Goal: Information Seeking & Learning: Learn about a topic

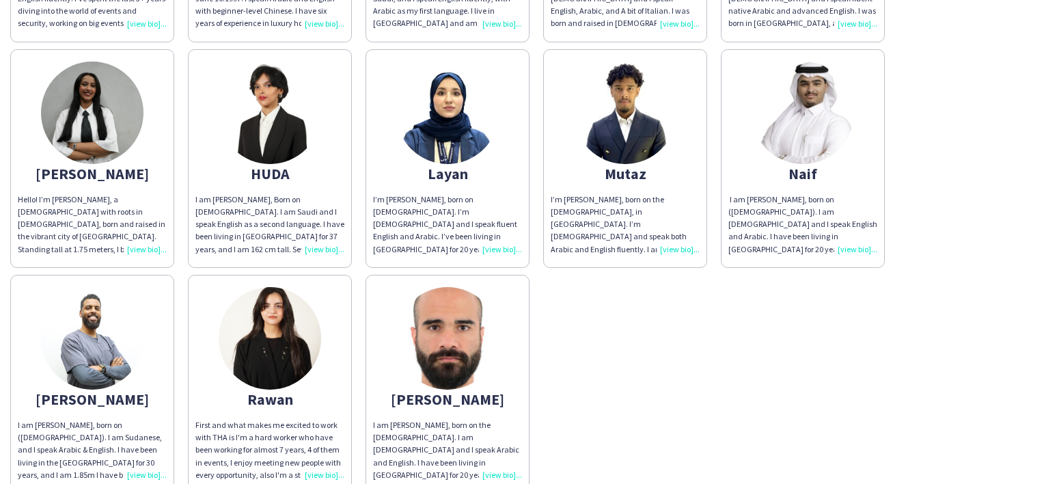
scroll to position [752, 0]
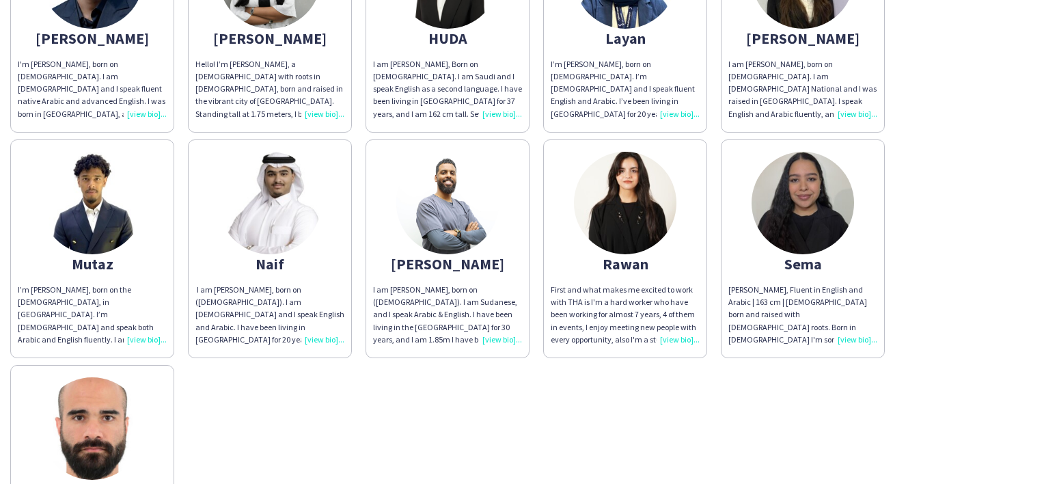
scroll to position [888, 0]
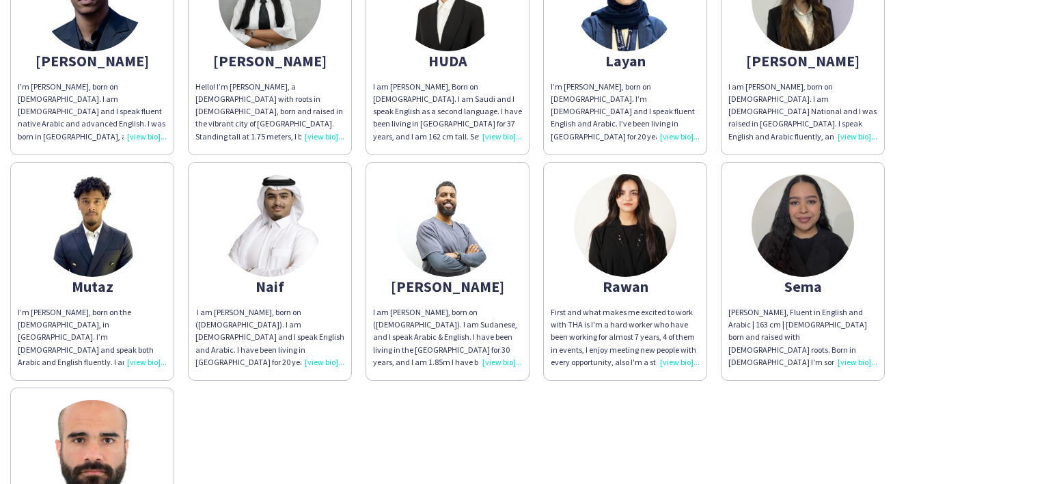
click at [85, 264] on img at bounding box center [92, 225] width 102 height 102
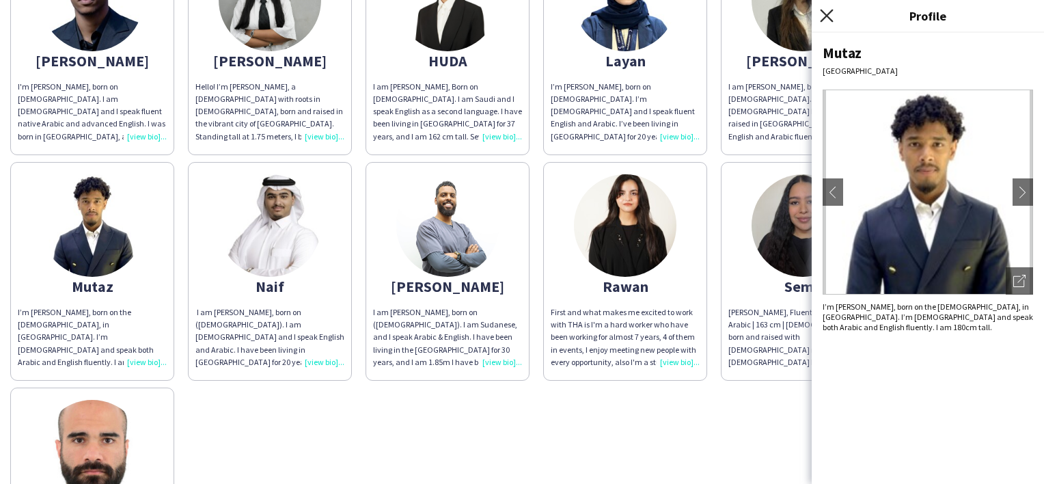
click at [820, 20] on icon "Close pop-in" at bounding box center [826, 15] width 13 height 13
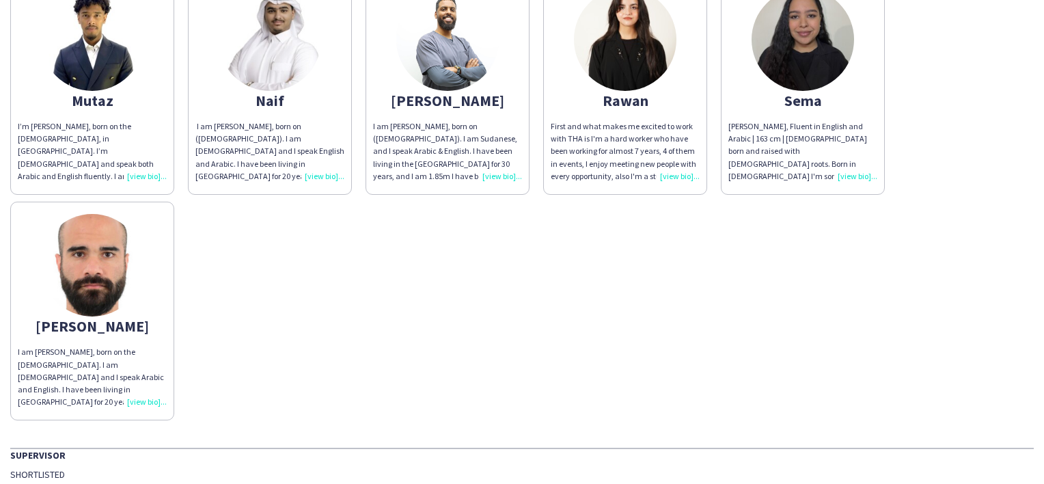
scroll to position [1093, 0]
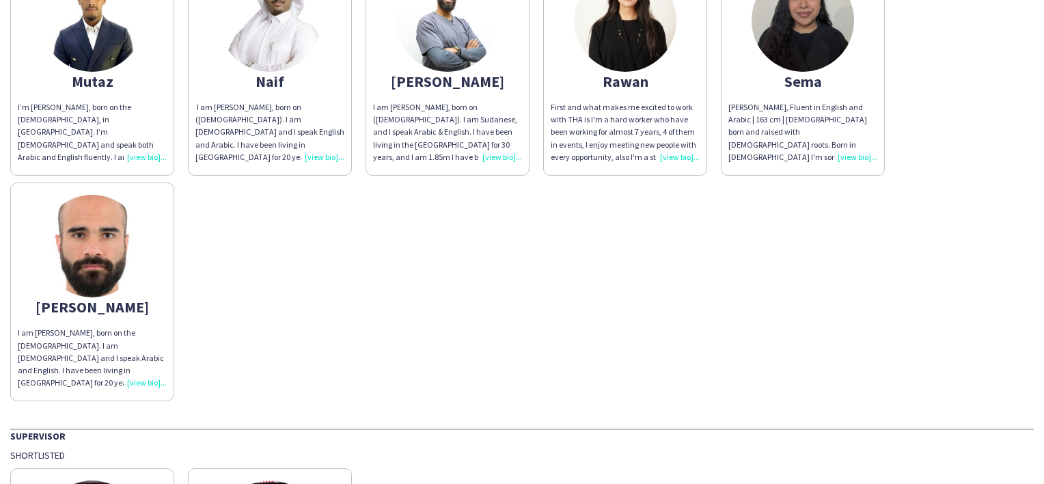
click at [107, 209] on img at bounding box center [92, 246] width 102 height 102
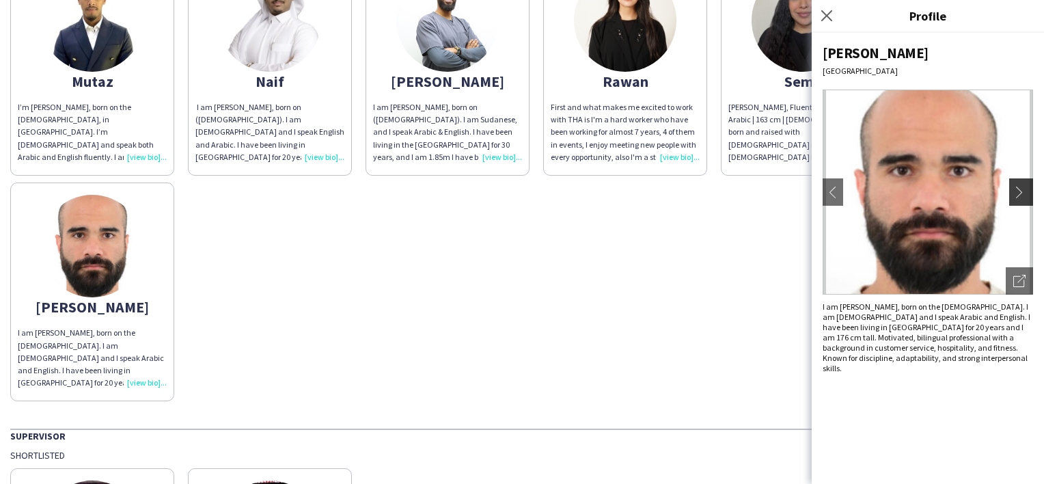
click at [1024, 185] on button "chevron-right" at bounding box center [1022, 191] width 27 height 27
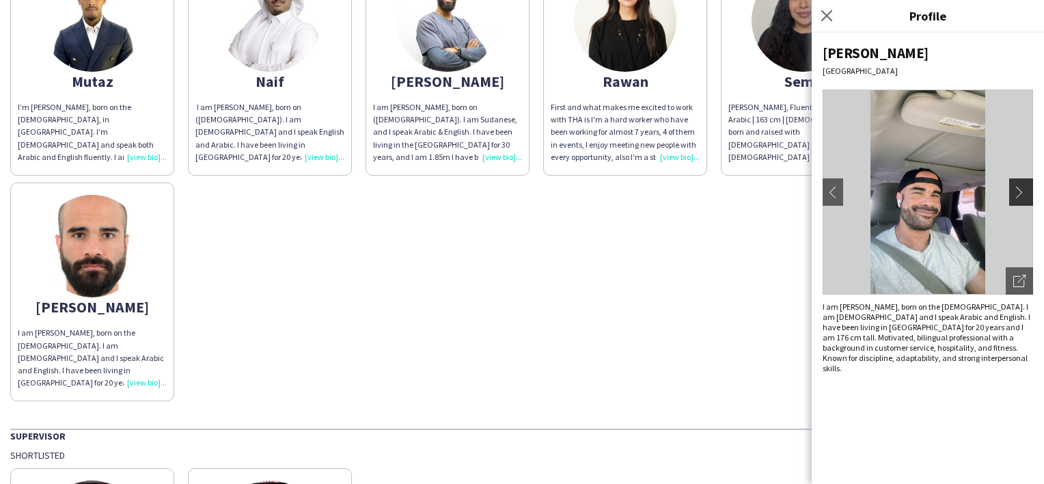
click at [1014, 192] on app-icon "chevron-right" at bounding box center [1022, 192] width 19 height 12
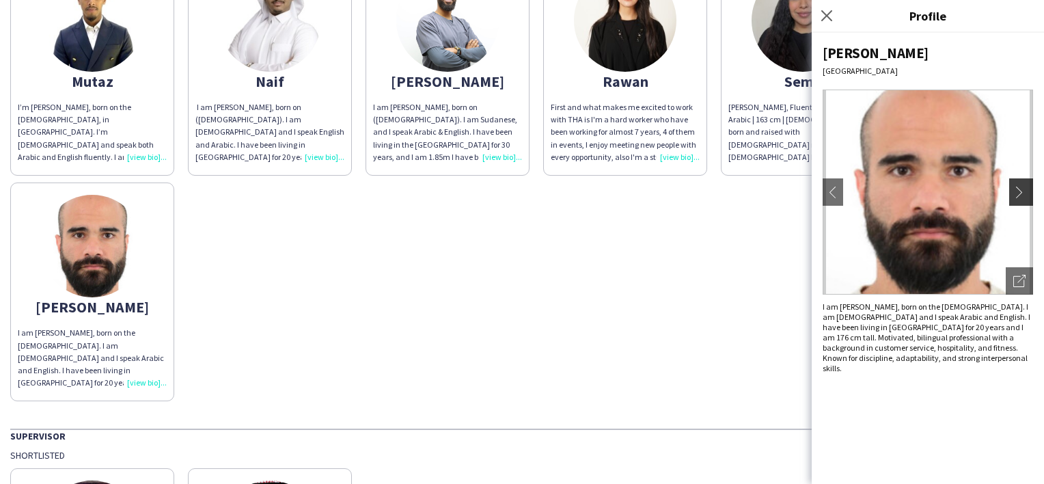
click at [1014, 192] on app-icon "chevron-right" at bounding box center [1022, 192] width 19 height 12
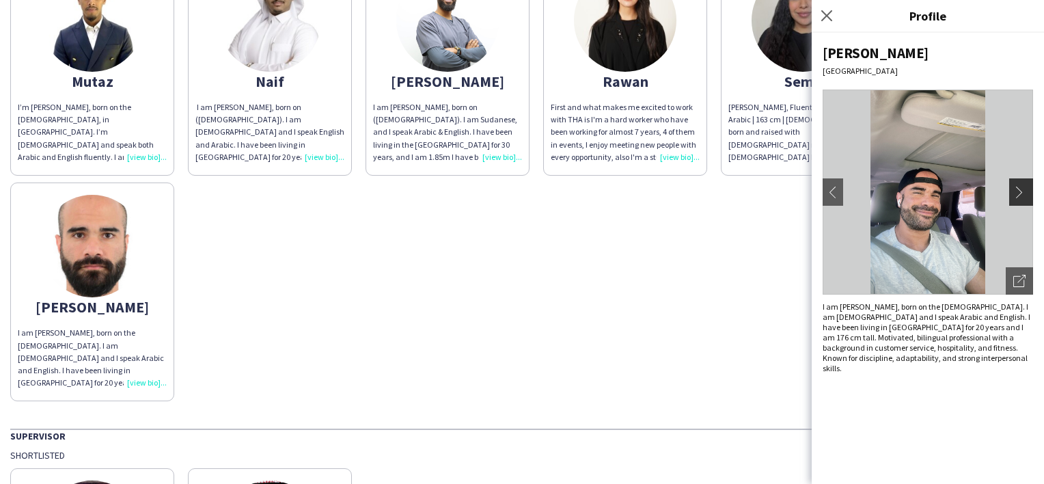
click at [1014, 192] on app-icon "chevron-right" at bounding box center [1022, 192] width 19 height 12
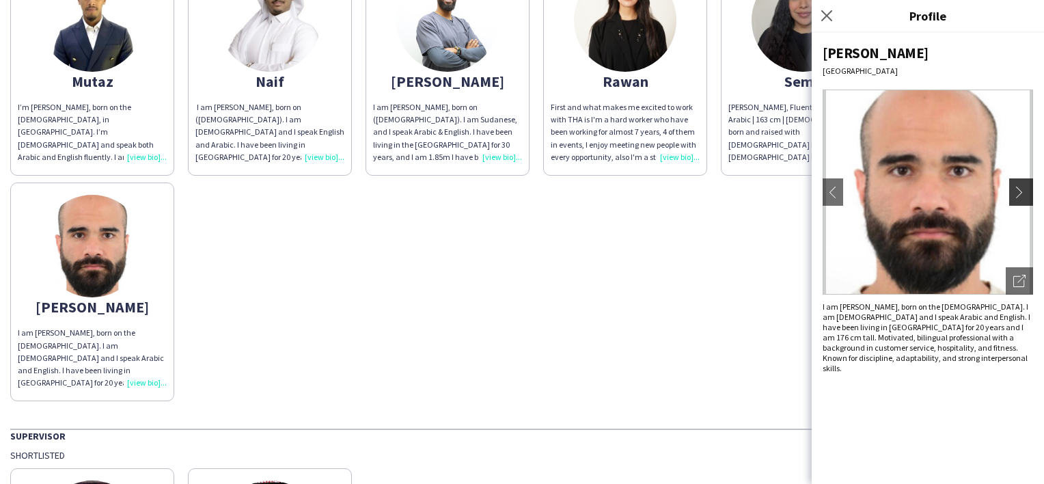
click at [1014, 192] on app-icon "chevron-right" at bounding box center [1022, 192] width 19 height 12
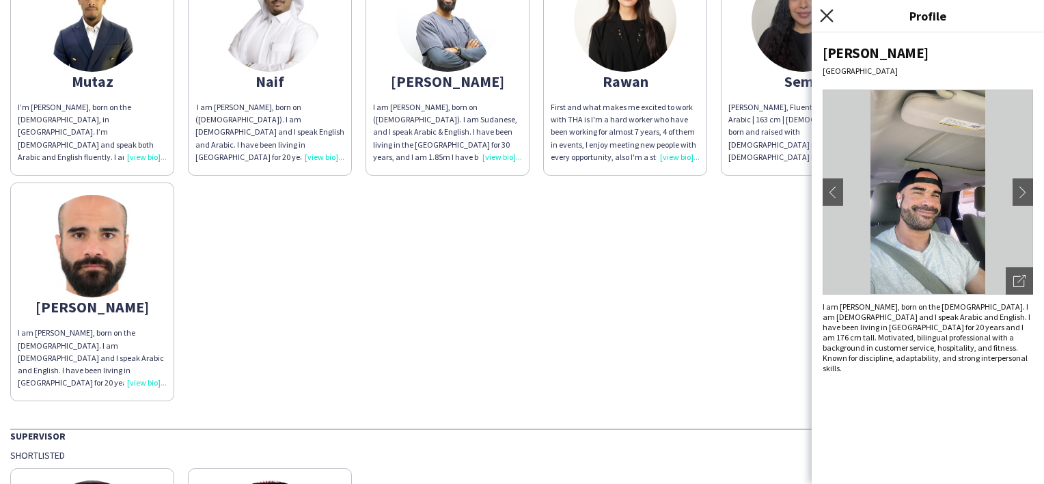
click at [823, 18] on icon "Close pop-in" at bounding box center [826, 15] width 13 height 13
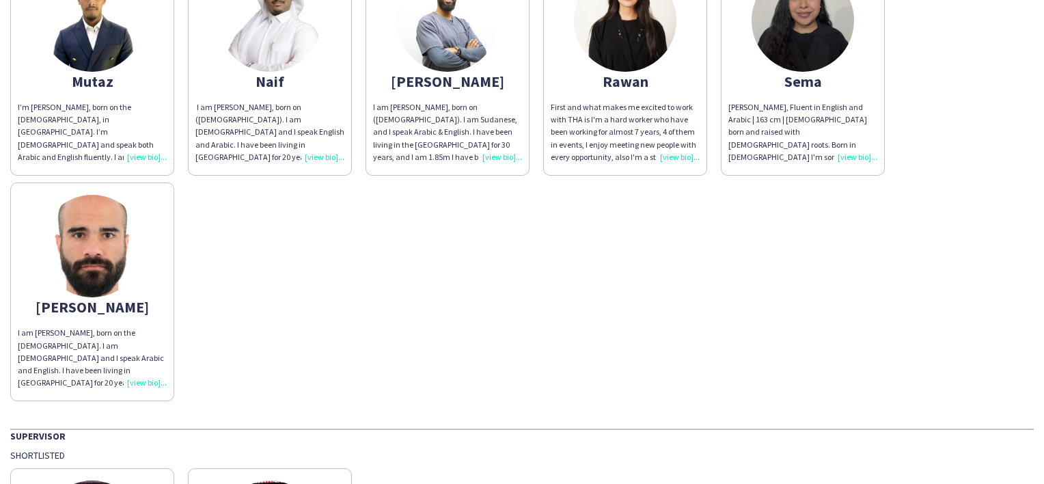
click at [296, 61] on img at bounding box center [270, 20] width 102 height 102
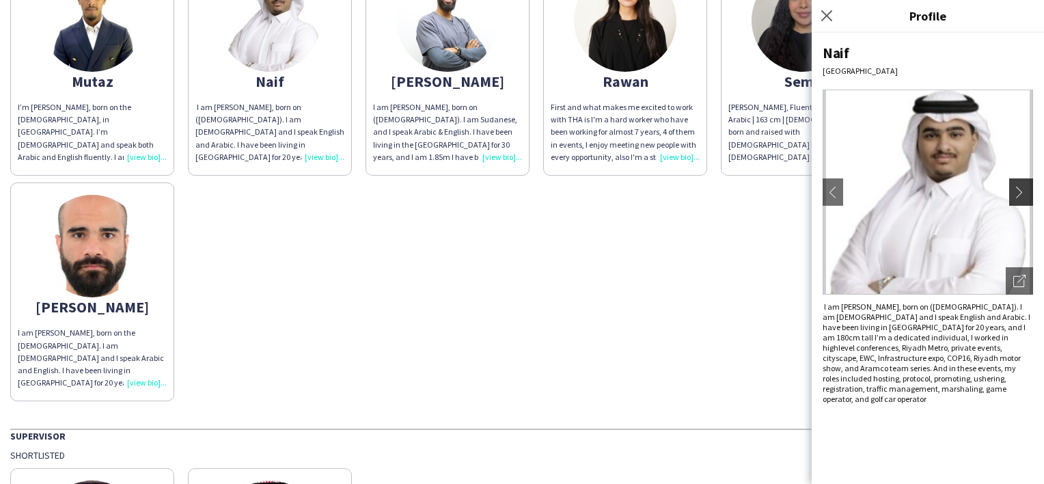
click at [1017, 190] on app-icon "chevron-right" at bounding box center [1022, 192] width 19 height 12
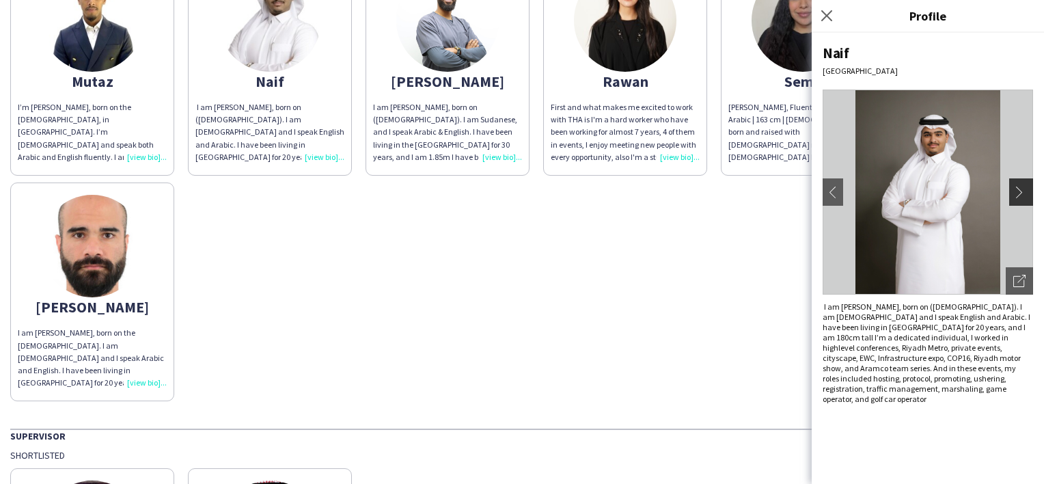
click at [1028, 185] on button "chevron-right" at bounding box center [1022, 191] width 27 height 27
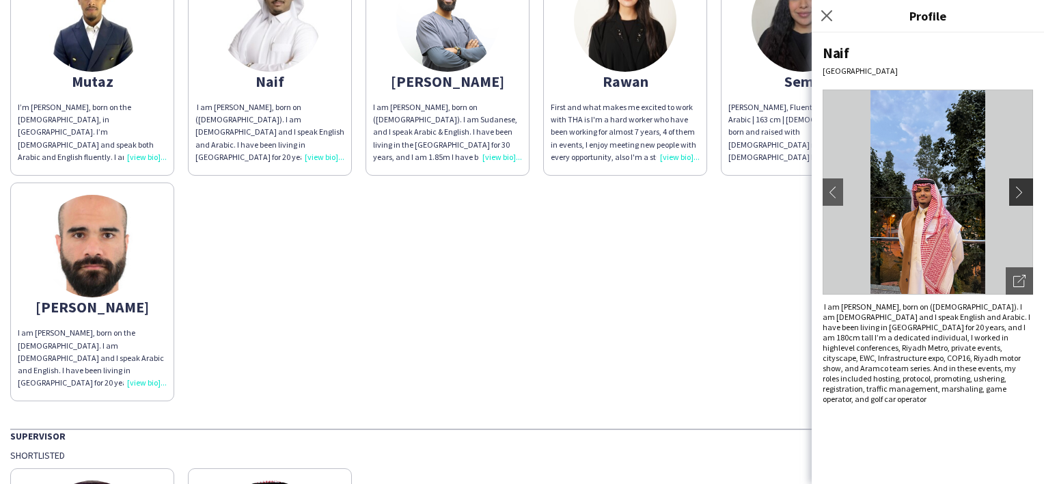
click at [1028, 185] on button "chevron-right" at bounding box center [1022, 191] width 27 height 27
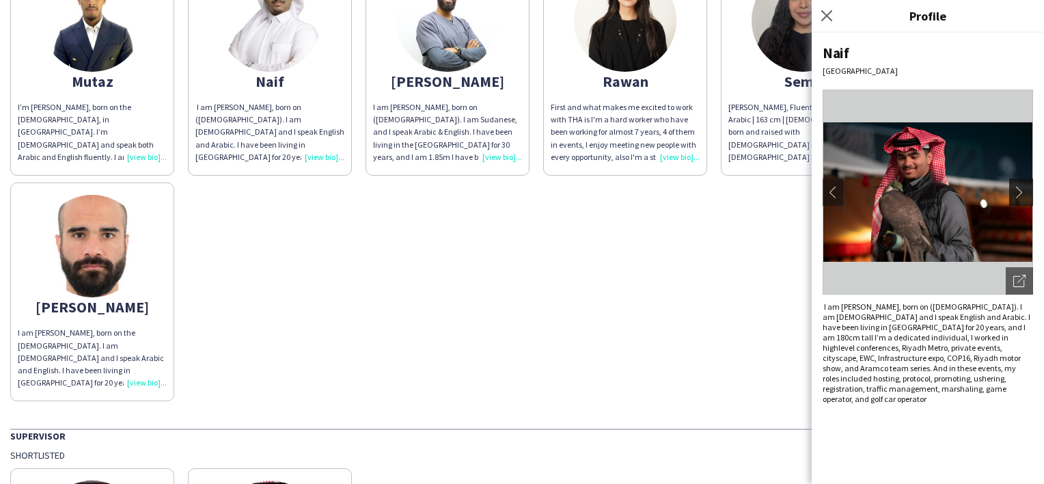
click at [1027, 186] on app-icon "chevron-right" at bounding box center [1022, 192] width 19 height 12
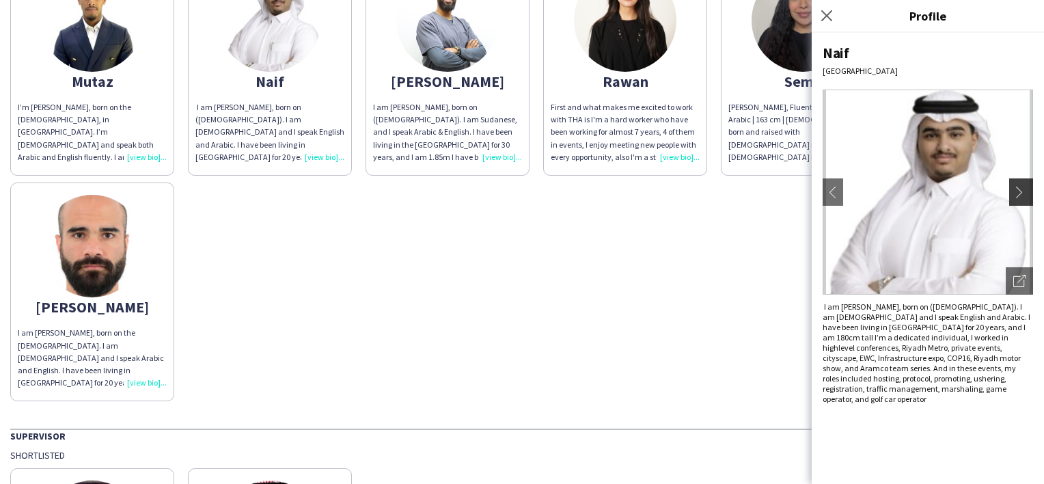
click at [1027, 186] on app-icon "chevron-right" at bounding box center [1022, 192] width 19 height 12
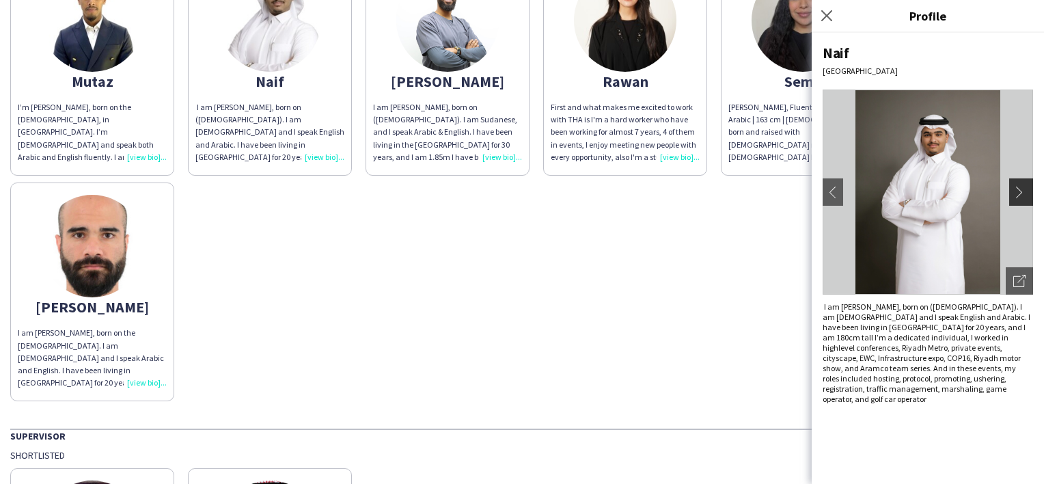
click at [1027, 186] on app-icon "chevron-right" at bounding box center [1022, 192] width 19 height 12
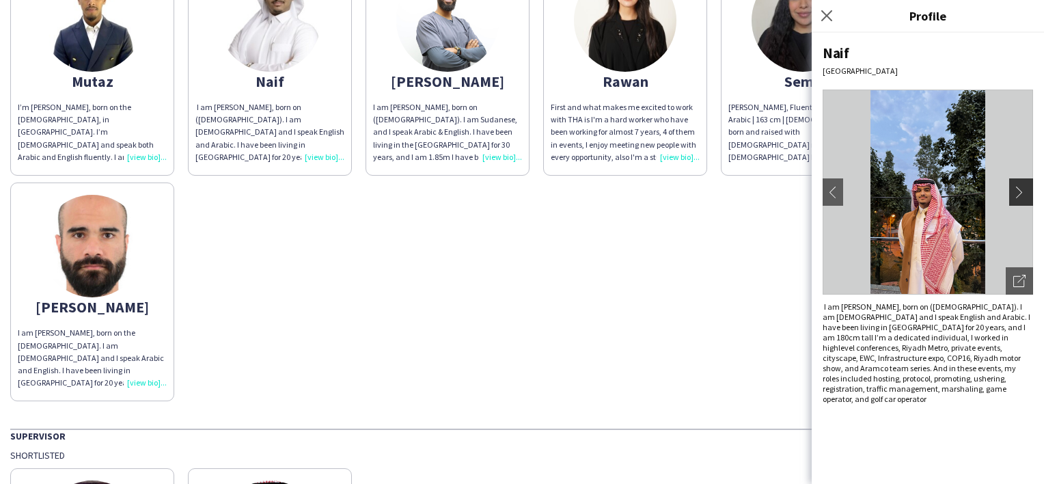
click at [1026, 188] on app-icon "chevron-right" at bounding box center [1022, 192] width 19 height 12
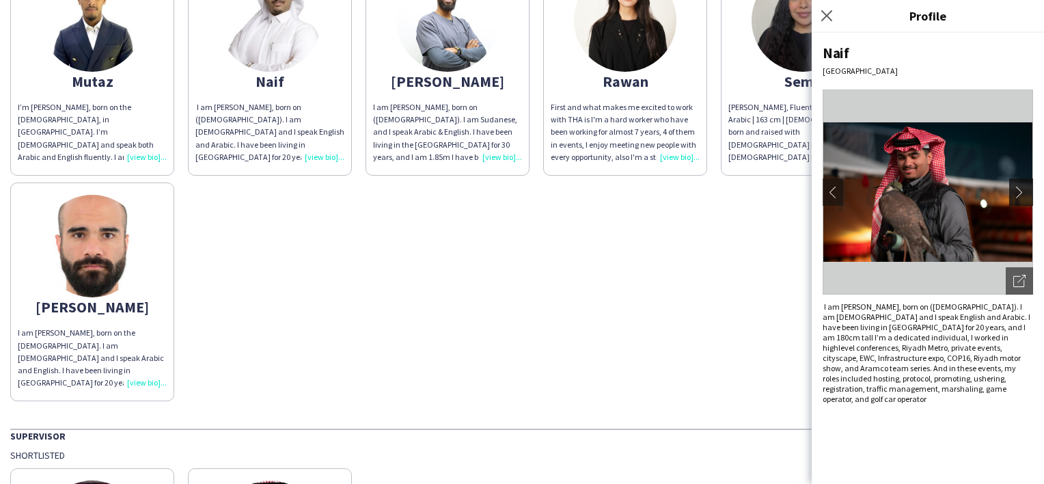
click at [1026, 188] on app-icon "chevron-right" at bounding box center [1022, 192] width 19 height 12
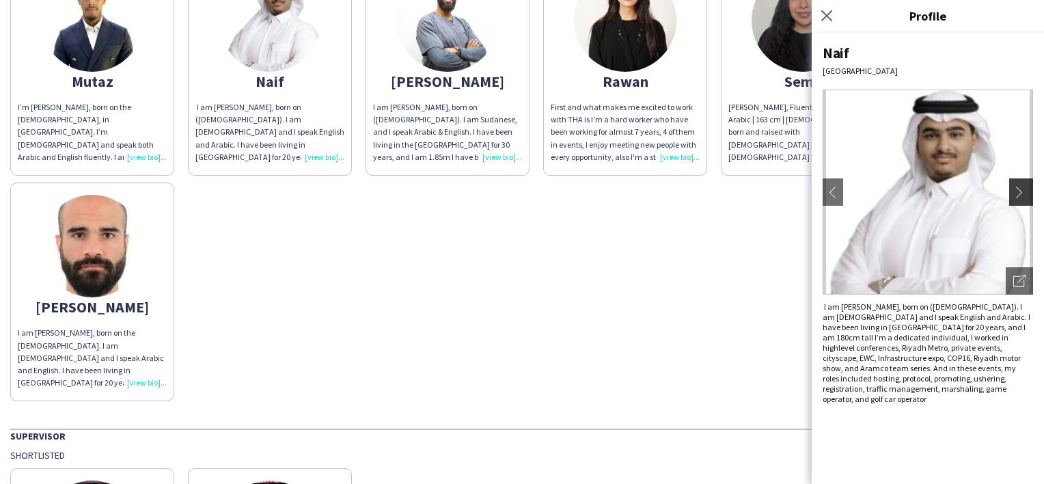
click at [1019, 187] on app-icon "chevron-right" at bounding box center [1022, 192] width 19 height 12
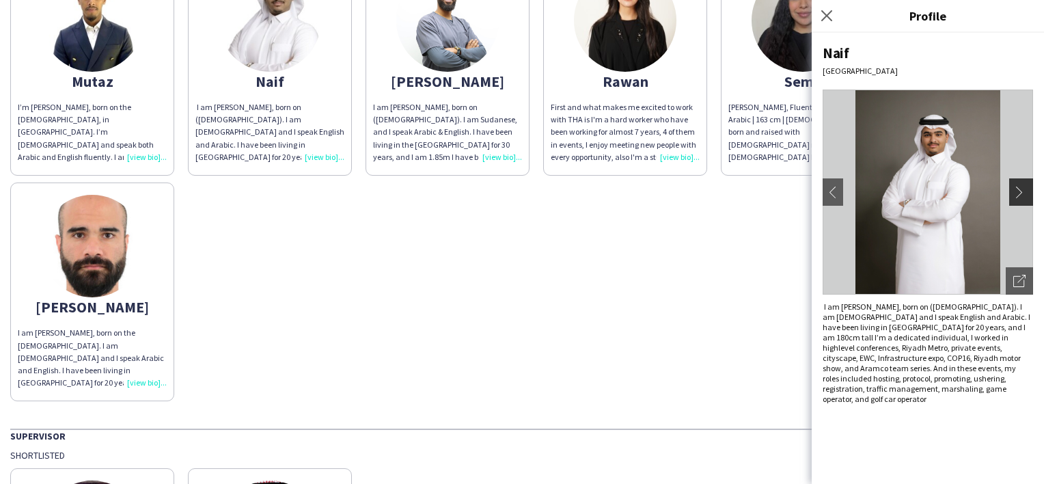
click at [1025, 199] on button "chevron-right" at bounding box center [1022, 191] width 27 height 27
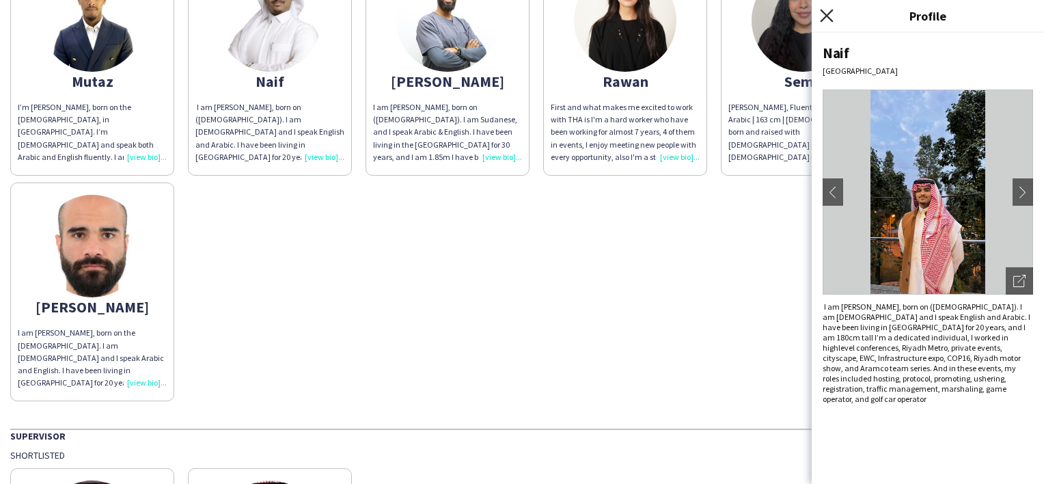
click at [832, 18] on icon "Close pop-in" at bounding box center [826, 15] width 13 height 13
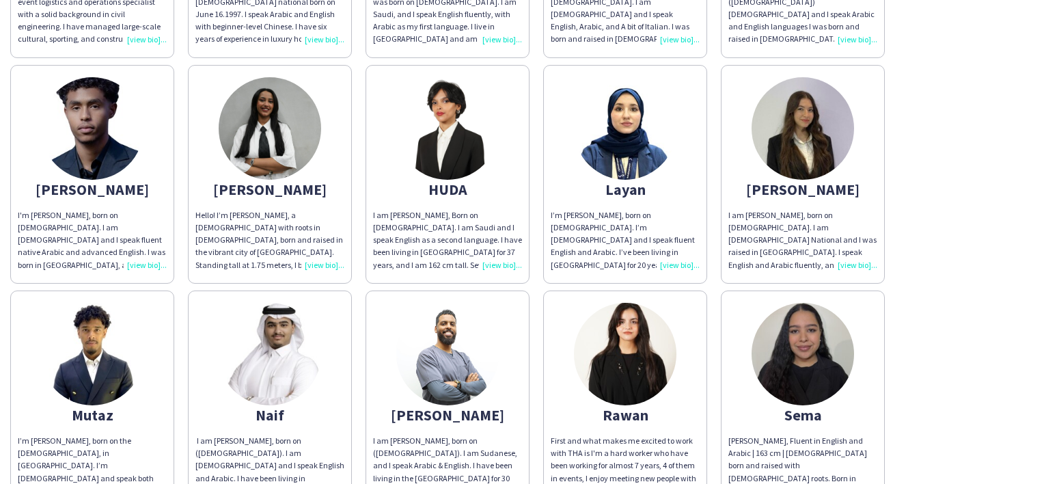
scroll to position [752, 0]
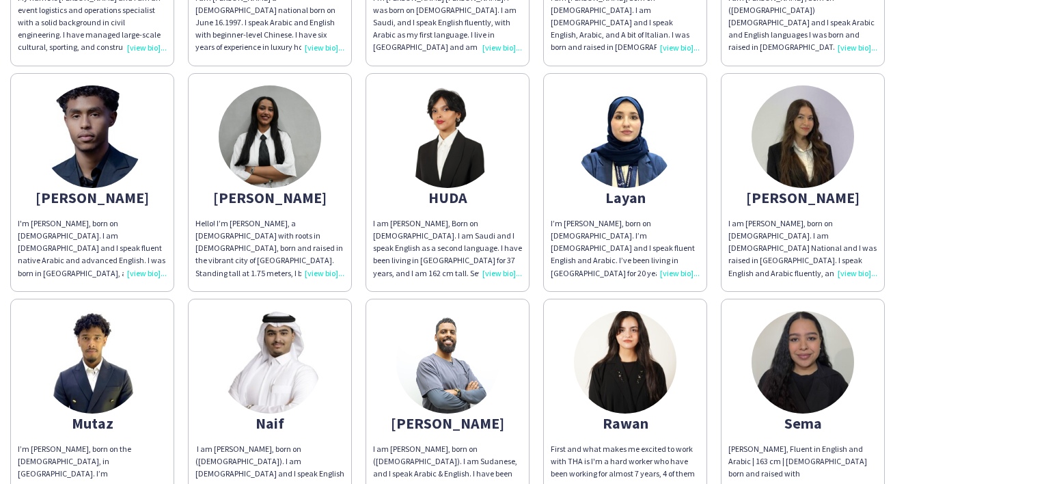
click at [91, 103] on img at bounding box center [92, 136] width 102 height 102
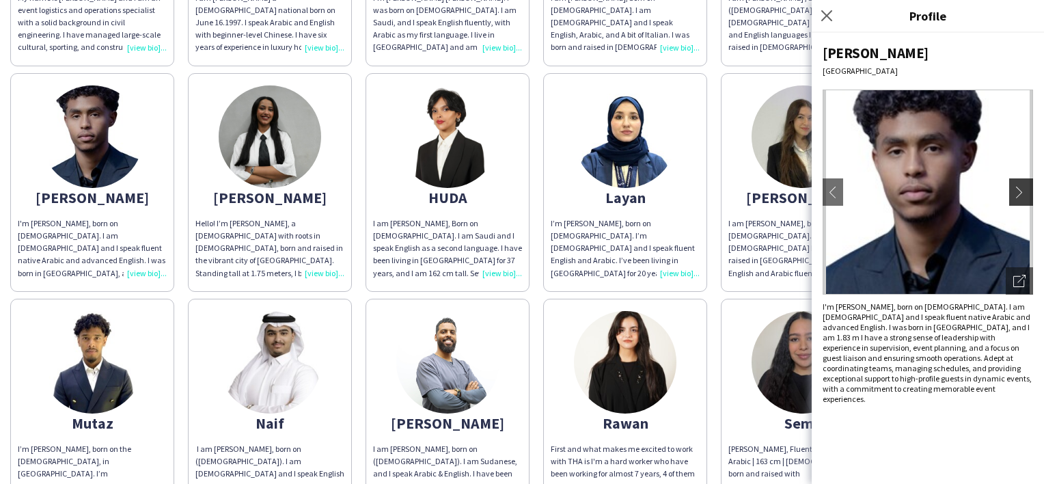
click at [1021, 199] on button "chevron-right" at bounding box center [1022, 191] width 27 height 27
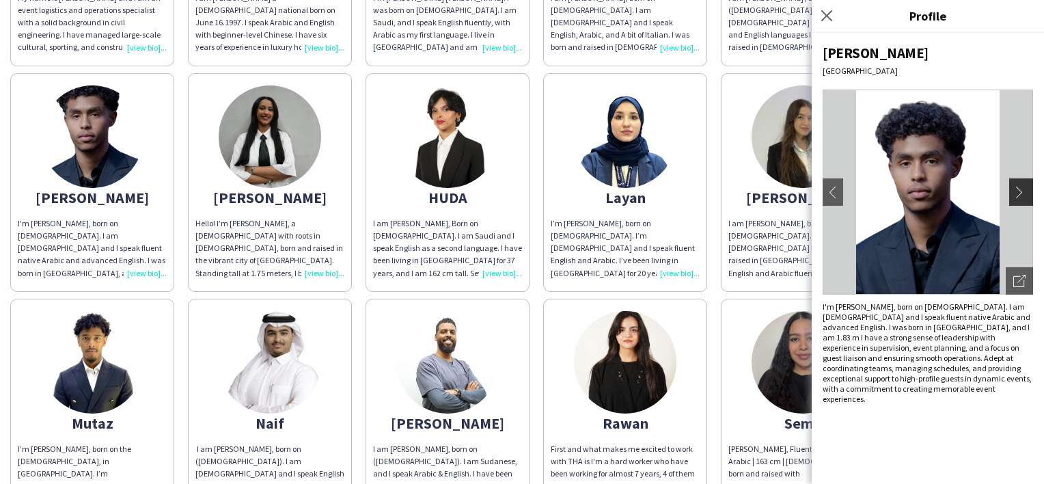
click at [1017, 188] on app-icon "chevron-right" at bounding box center [1022, 192] width 19 height 12
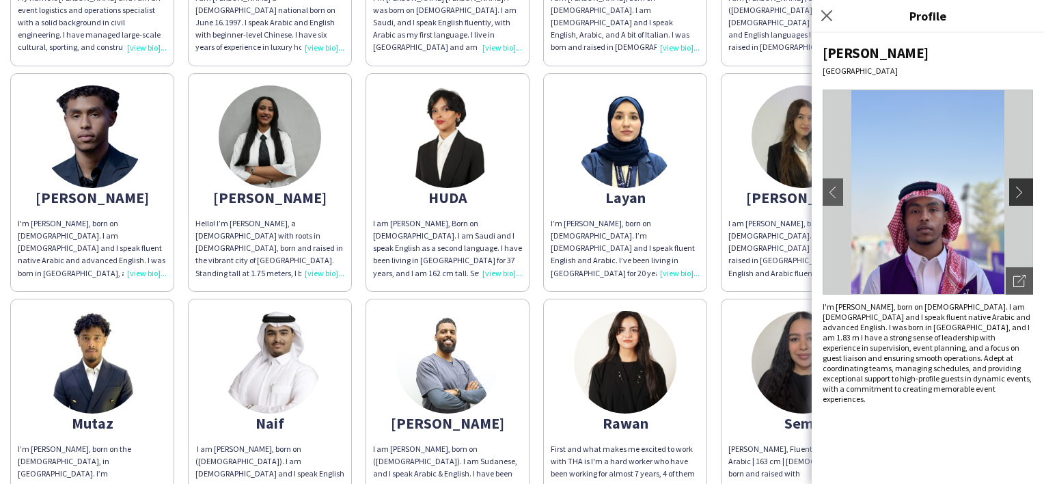
click at [1017, 189] on app-icon "chevron-right" at bounding box center [1022, 192] width 19 height 12
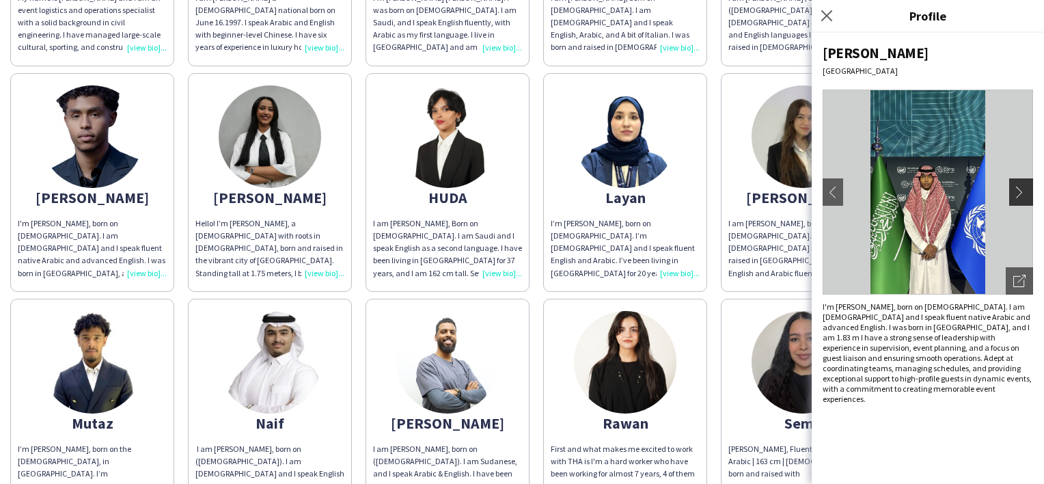
click at [1017, 190] on app-icon "chevron-right" at bounding box center [1022, 192] width 19 height 12
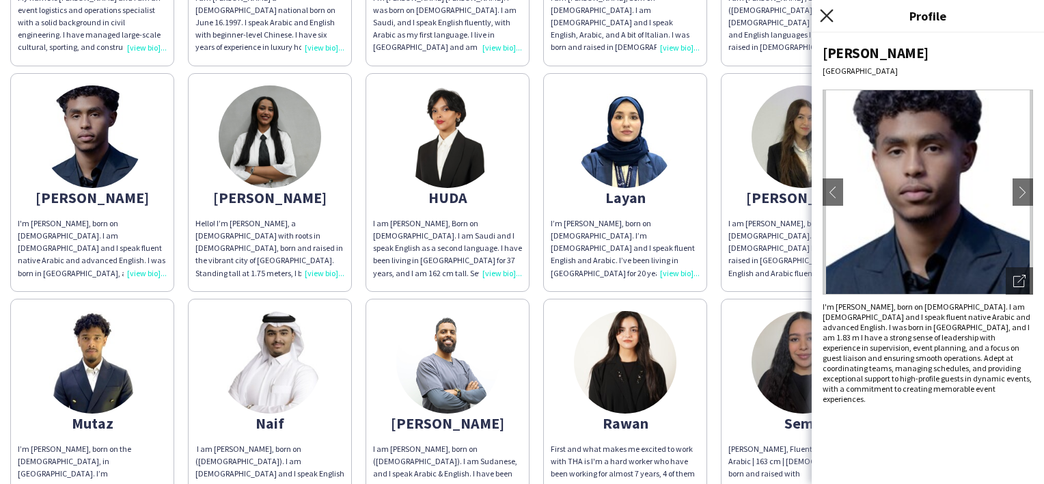
click at [830, 20] on icon "Close pop-in" at bounding box center [826, 15] width 13 height 13
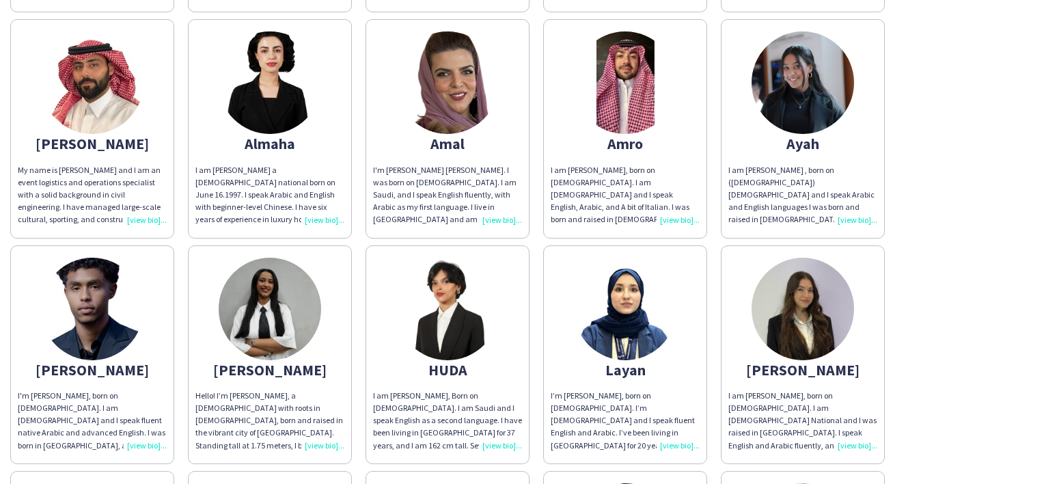
scroll to position [547, 0]
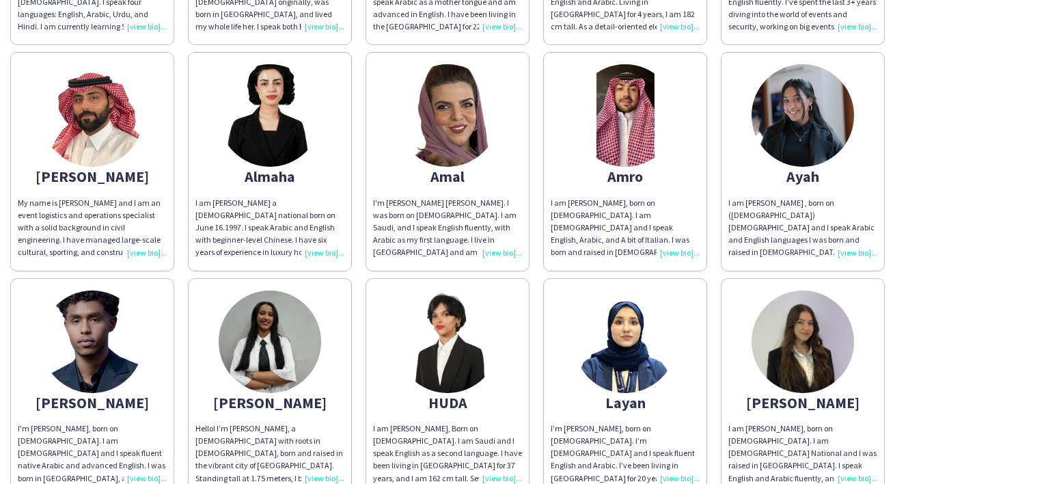
click at [823, 113] on img at bounding box center [803, 115] width 102 height 102
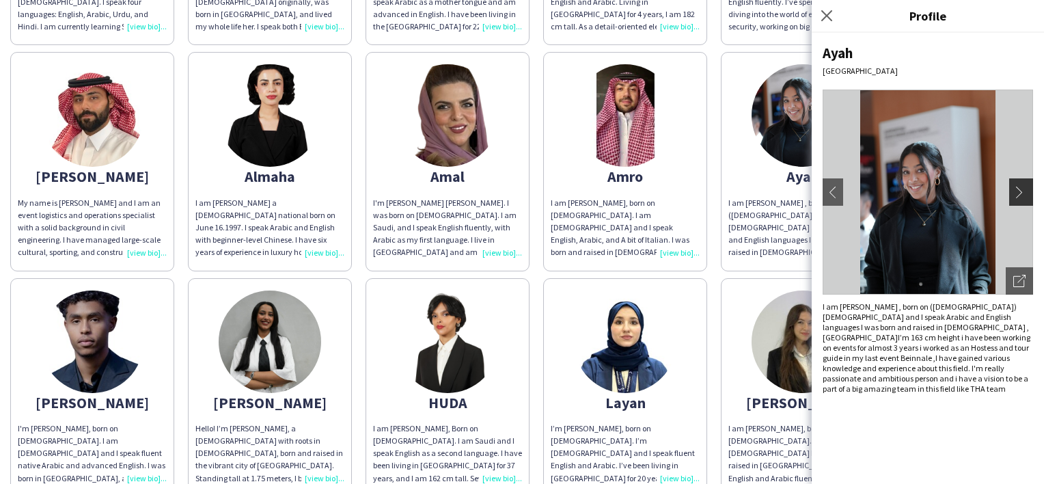
click at [1023, 191] on app-icon "chevron-right" at bounding box center [1022, 192] width 19 height 12
click at [1019, 196] on app-icon "chevron-right" at bounding box center [1022, 192] width 19 height 12
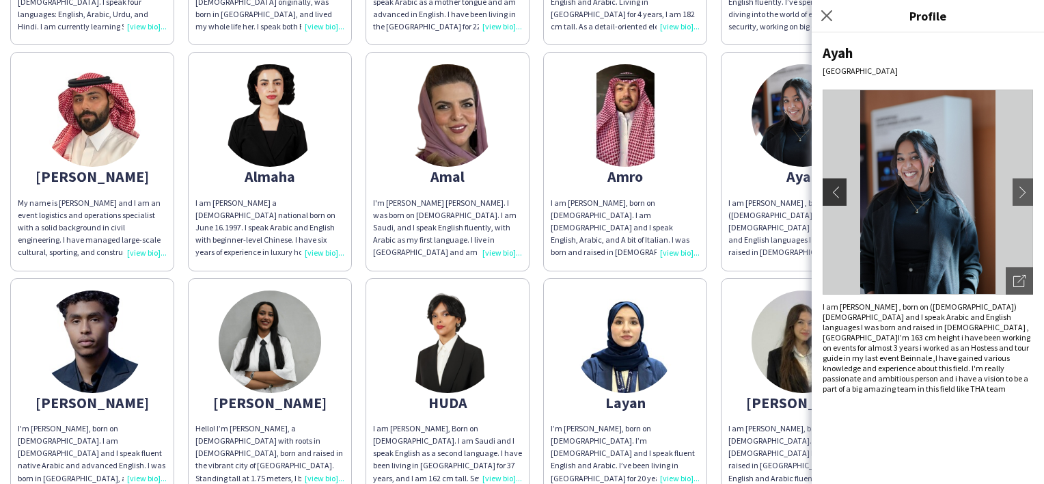
click at [839, 189] on app-icon "chevron-left" at bounding box center [832, 192] width 19 height 12
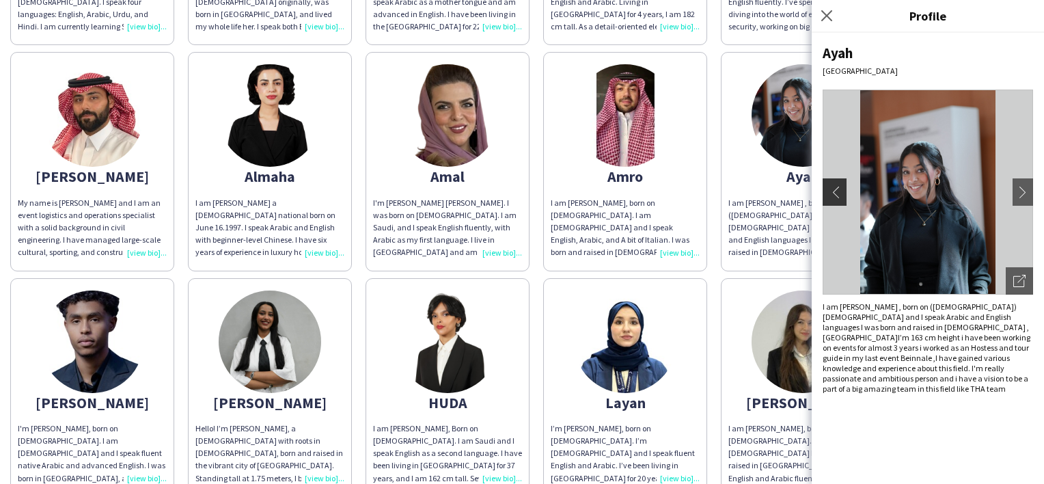
click at [840, 195] on app-icon "chevron-left" at bounding box center [832, 192] width 19 height 12
click at [1028, 192] on app-icon "chevron-right" at bounding box center [1022, 192] width 19 height 12
click at [1027, 195] on app-icon "chevron-right" at bounding box center [1022, 192] width 19 height 12
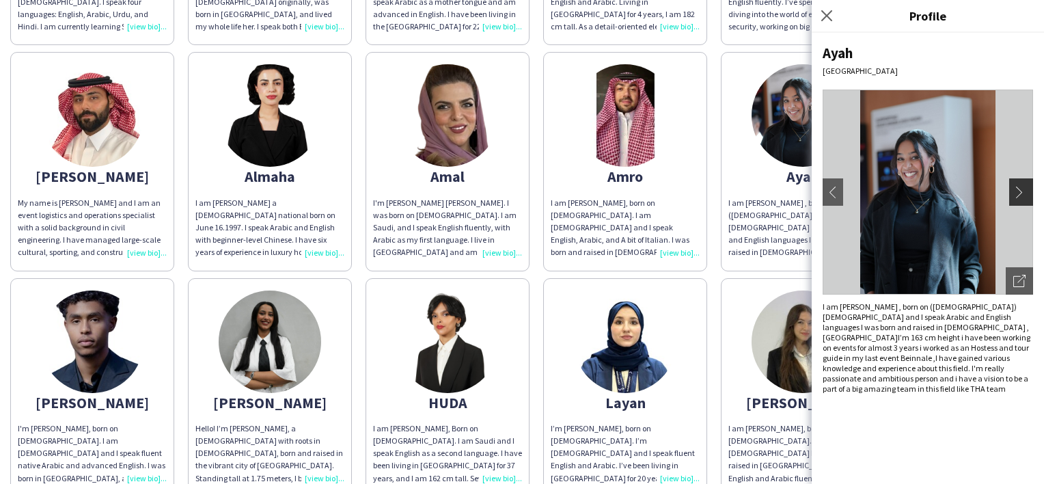
click at [1027, 195] on app-icon "chevron-right" at bounding box center [1022, 192] width 19 height 12
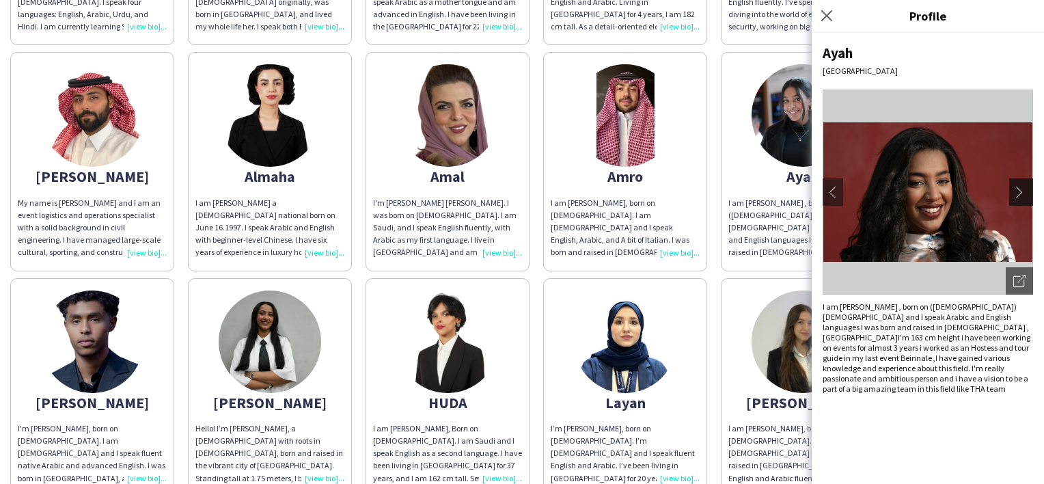
click at [1025, 191] on app-icon "chevron-right" at bounding box center [1022, 192] width 19 height 12
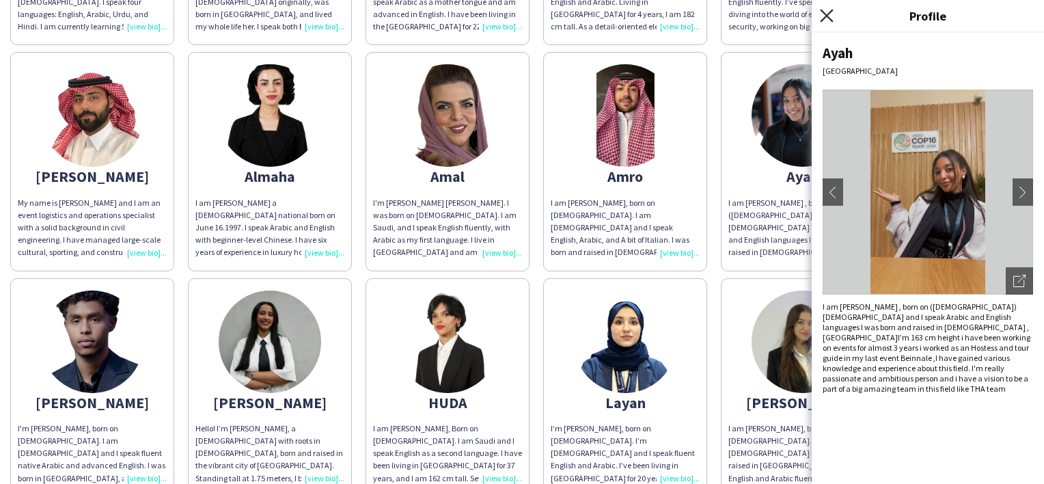
click at [823, 22] on icon "Close pop-in" at bounding box center [826, 15] width 13 height 13
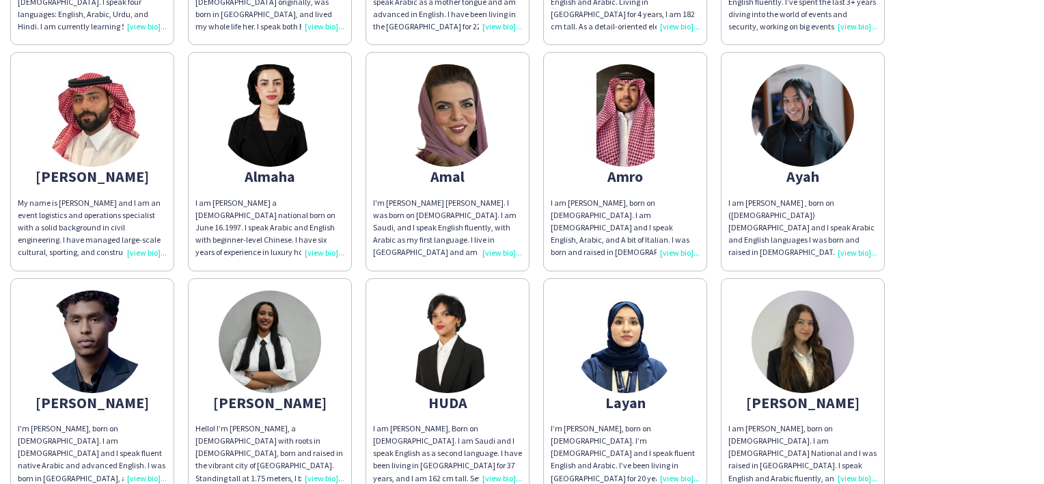
click at [831, 344] on img at bounding box center [803, 341] width 102 height 102
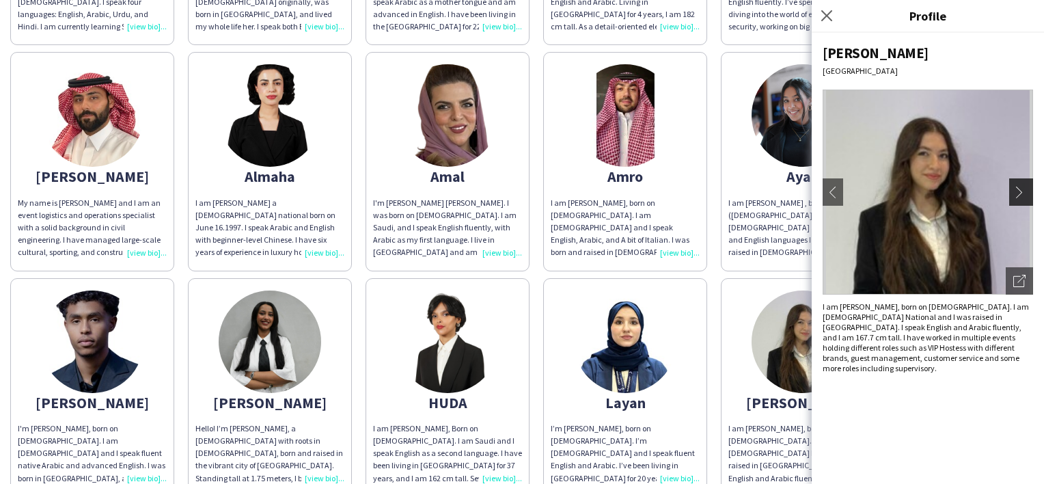
click at [1011, 185] on button "chevron-right" at bounding box center [1022, 191] width 27 height 27
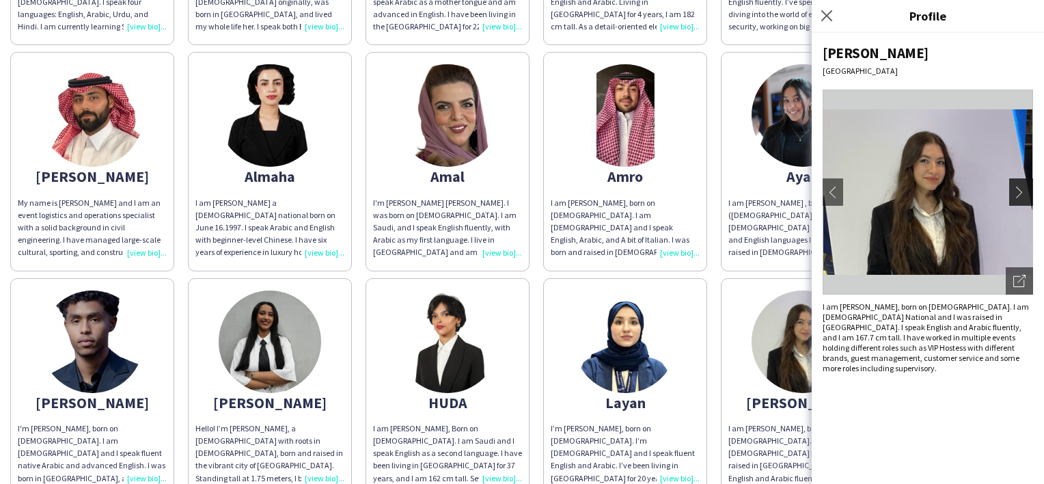
click at [1016, 188] on app-icon "chevron-right" at bounding box center [1022, 192] width 19 height 12
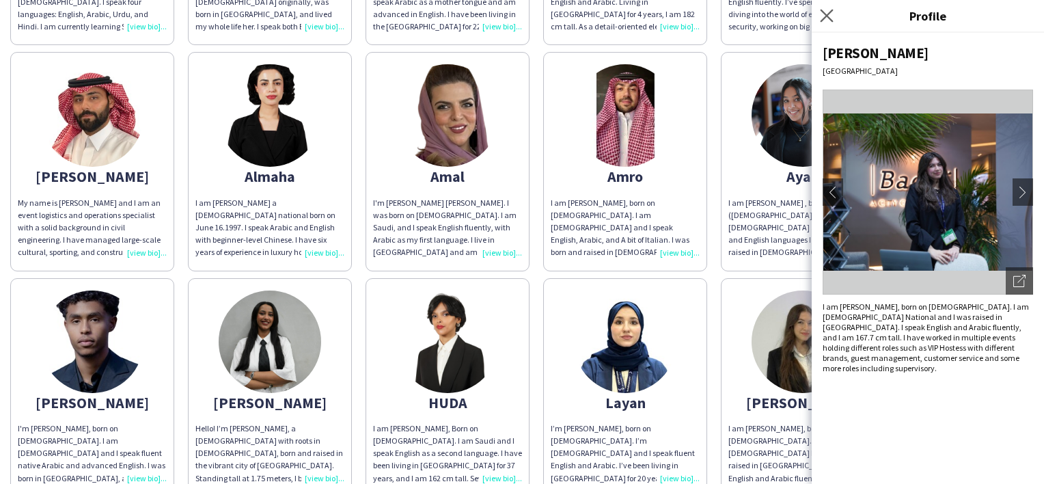
drag, startPoint x: 833, startPoint y: 11, endPoint x: 825, endPoint y: 8, distance: 8.6
click at [827, 8] on app-icon "Close pop-in" at bounding box center [827, 16] width 20 height 20
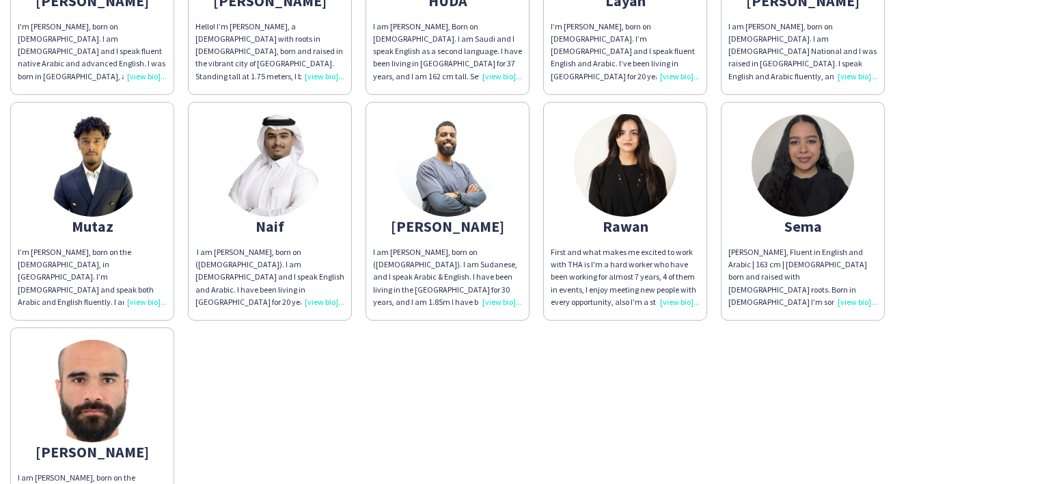
scroll to position [956, 0]
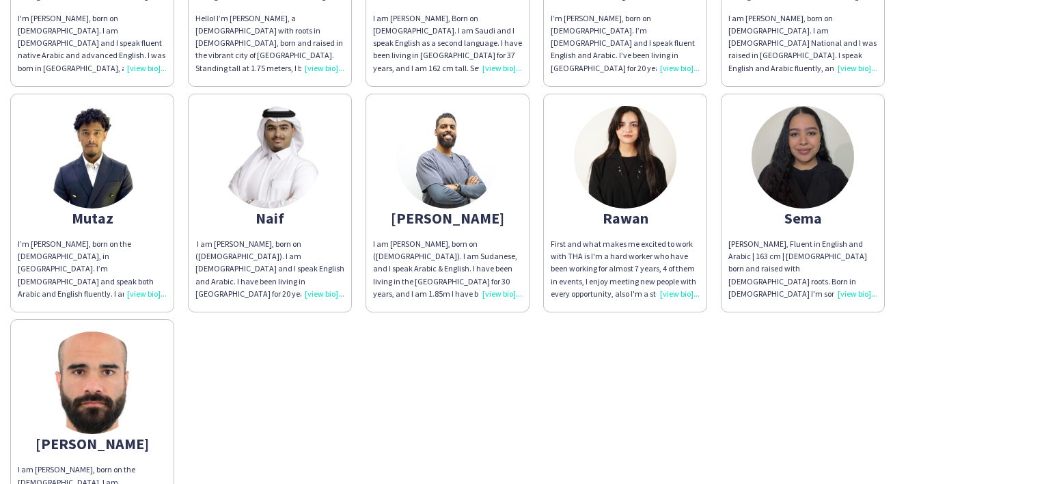
click at [809, 183] on img at bounding box center [803, 157] width 102 height 102
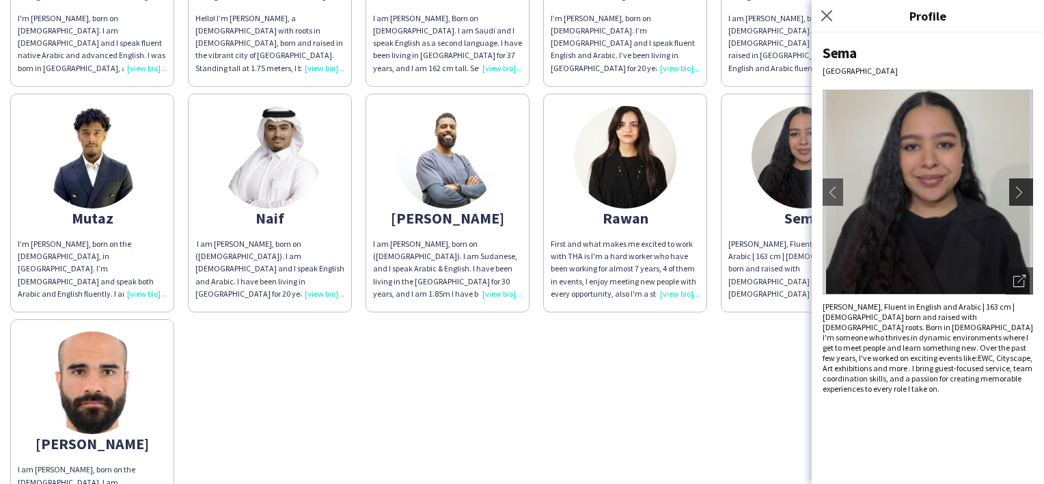
click at [1022, 201] on button "chevron-right" at bounding box center [1022, 191] width 27 height 27
click at [1019, 195] on app-icon "chevron-right" at bounding box center [1022, 192] width 19 height 12
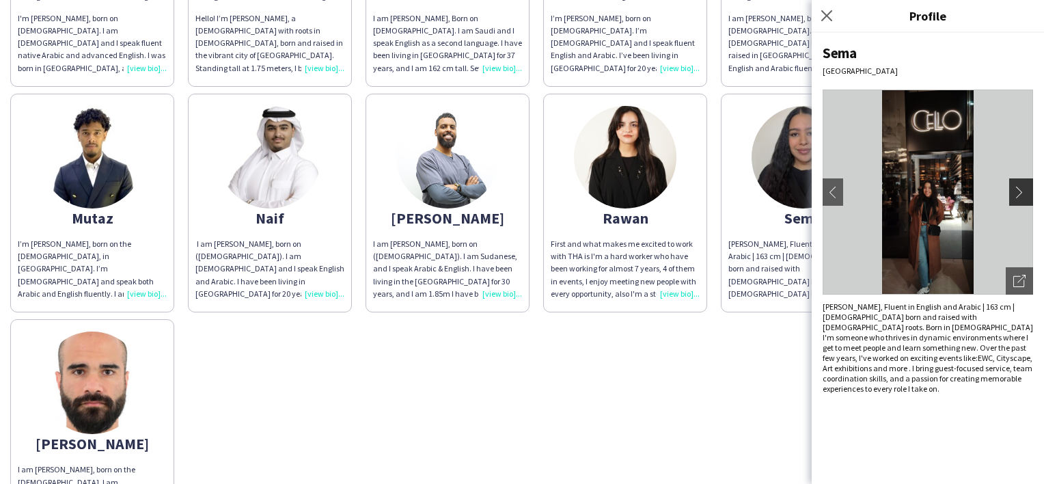
click at [1019, 195] on app-icon "chevron-right" at bounding box center [1022, 192] width 19 height 12
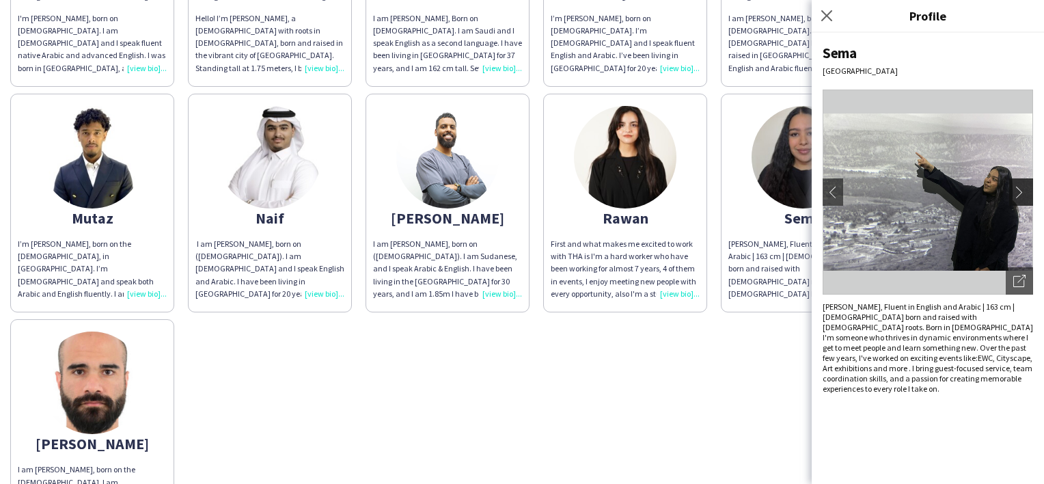
click at [1019, 195] on app-icon "chevron-right" at bounding box center [1022, 192] width 19 height 12
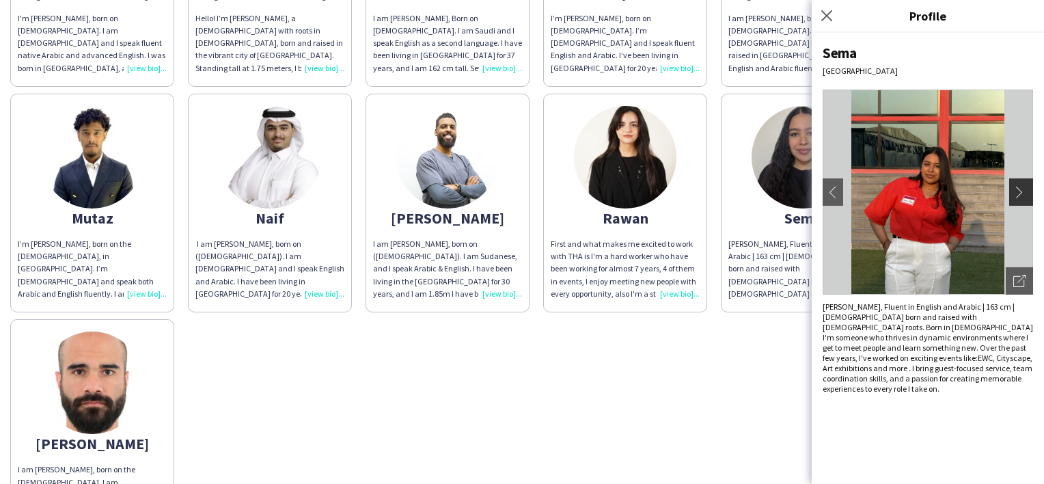
click at [1028, 194] on app-icon "chevron-right" at bounding box center [1022, 192] width 19 height 12
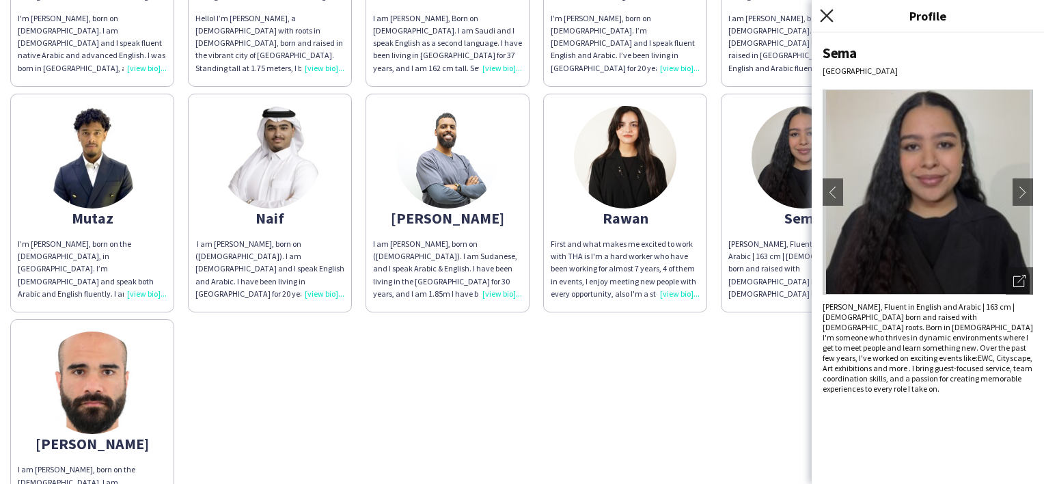
click at [831, 16] on icon "Close pop-in" at bounding box center [826, 15] width 13 height 13
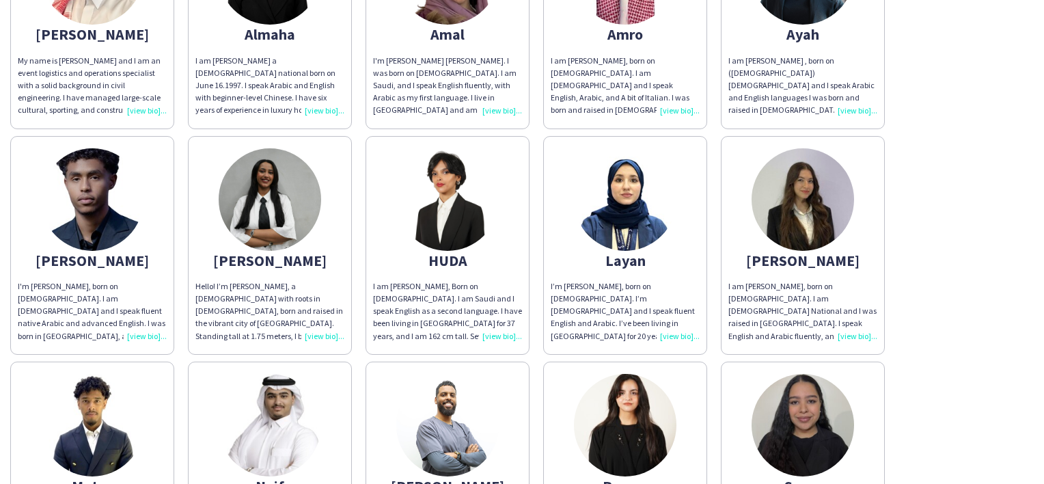
scroll to position [615, 0]
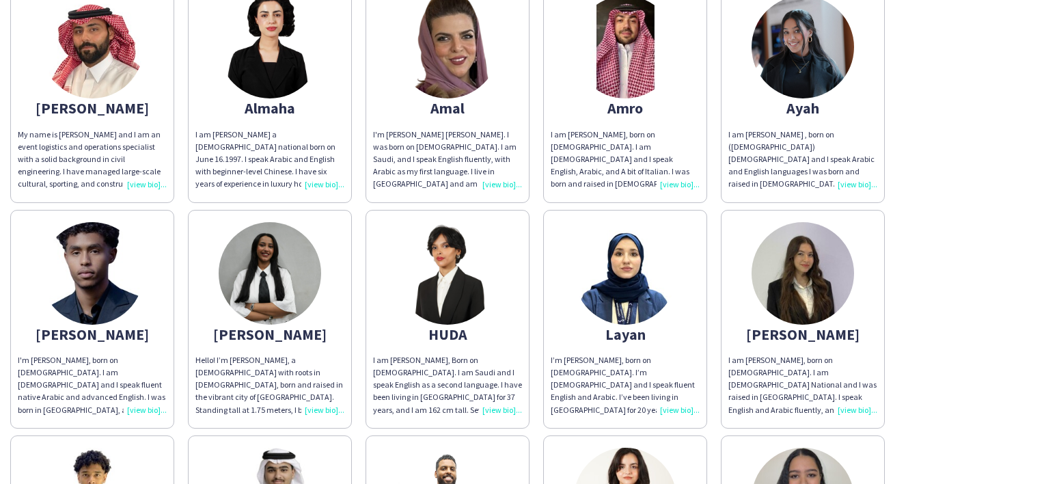
click at [635, 93] on img at bounding box center [625, 47] width 102 height 102
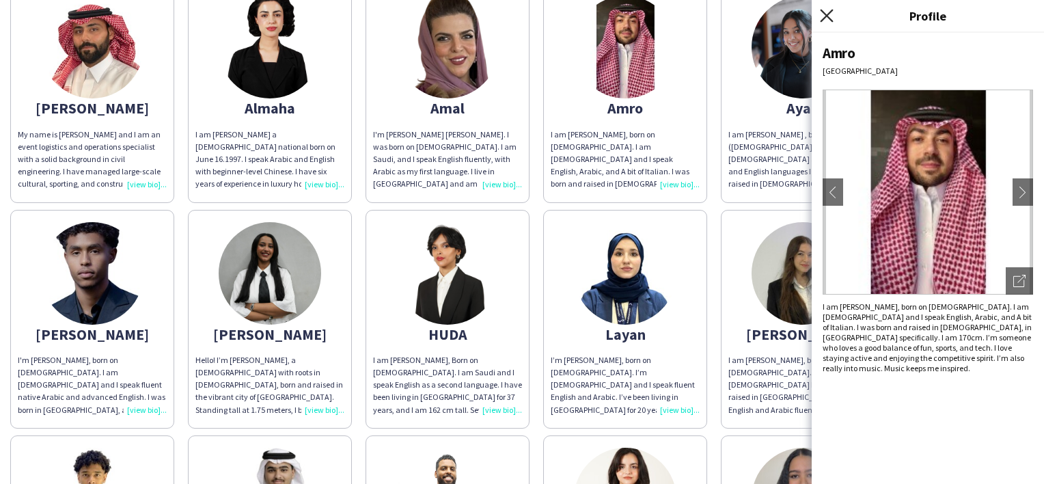
click at [823, 14] on icon "Close pop-in" at bounding box center [826, 15] width 13 height 13
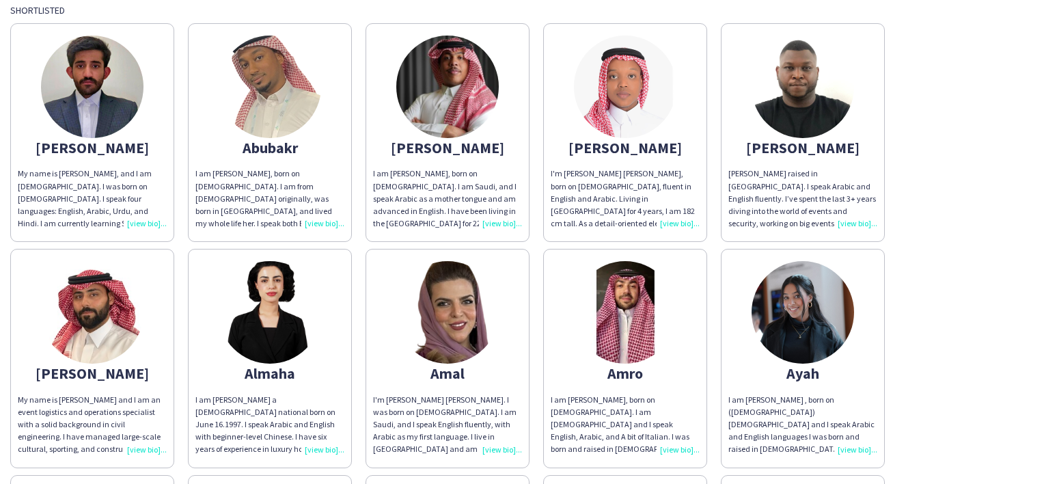
scroll to position [342, 0]
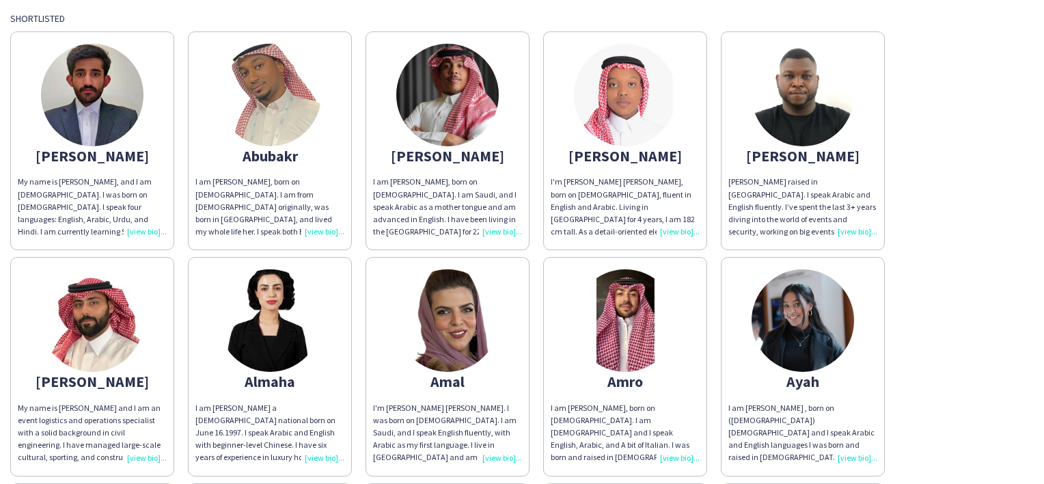
click at [792, 98] on img at bounding box center [803, 95] width 102 height 102
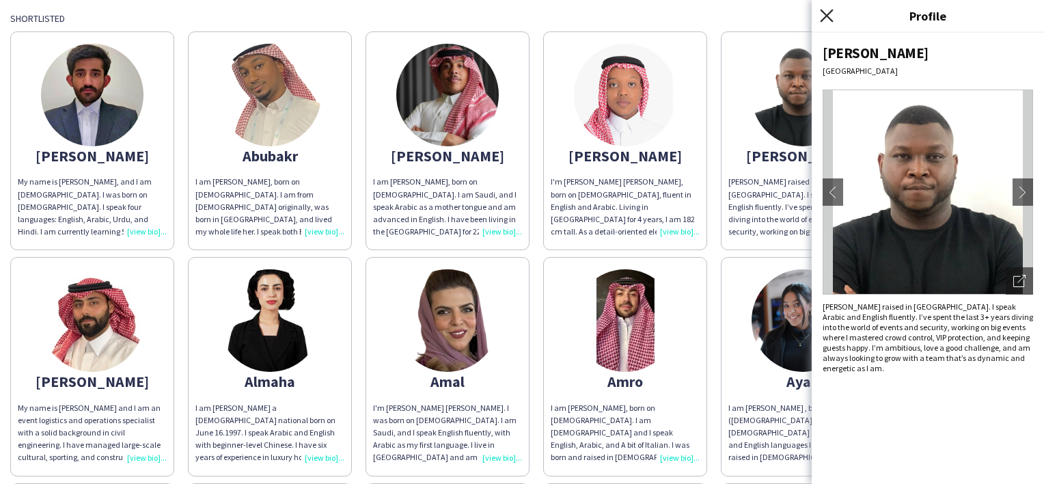
click at [829, 14] on icon at bounding box center [826, 15] width 13 height 13
